Goal: Check status

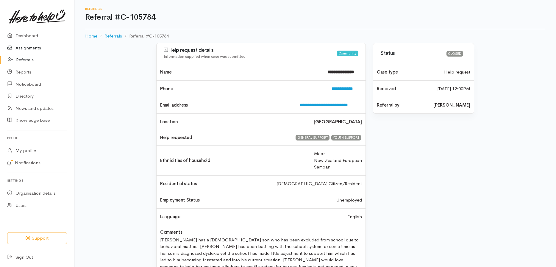
click at [39, 47] on link "Assignments" at bounding box center [37, 48] width 74 height 12
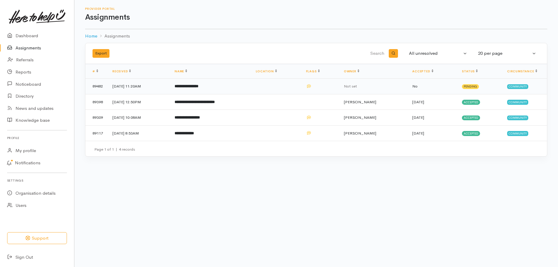
click at [198, 86] on b "**********" at bounding box center [187, 86] width 24 height 4
